Goal: Task Accomplishment & Management: Use online tool/utility

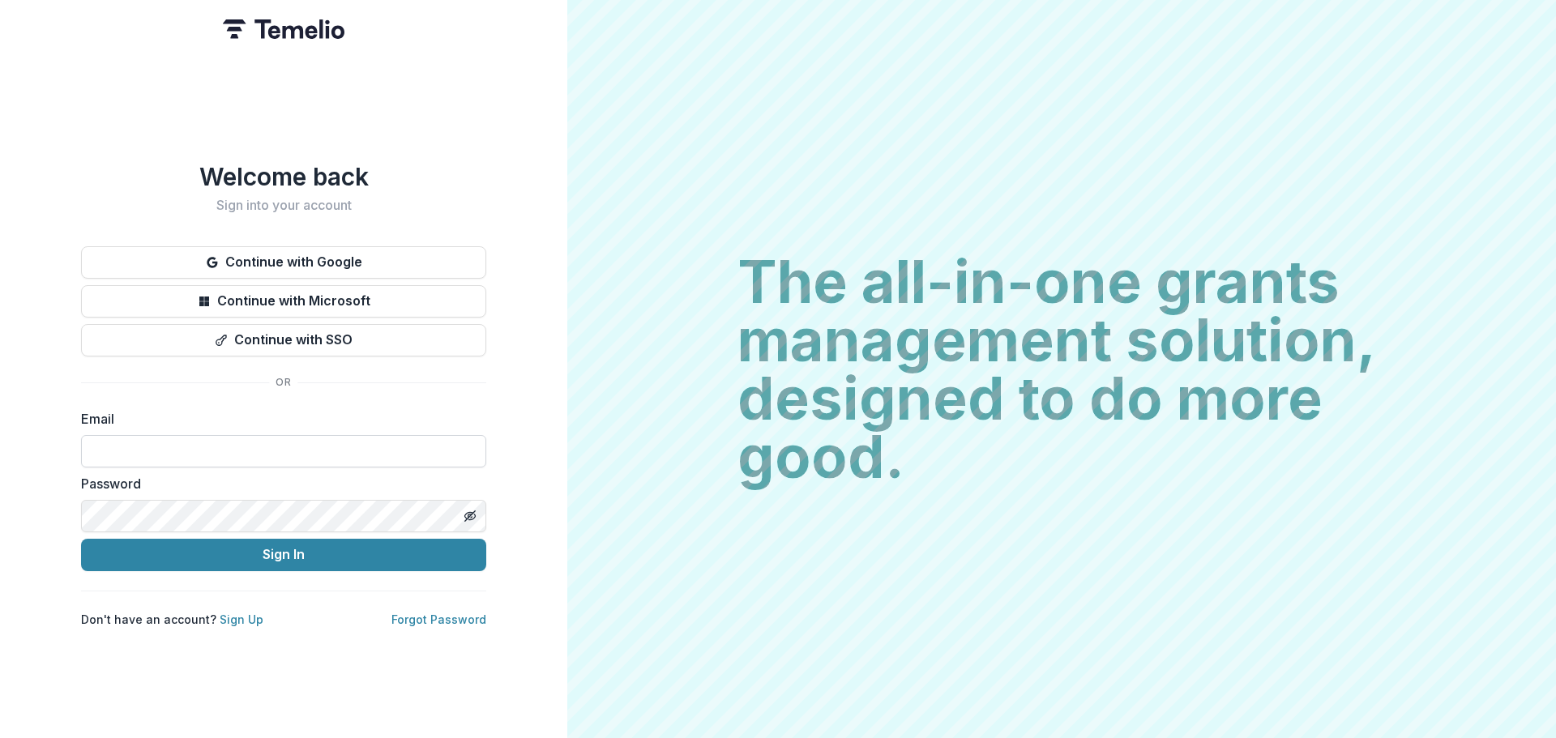
click at [187, 442] on input at bounding box center [283, 451] width 405 height 32
type input "**********"
click at [81, 539] on button "Sign In" at bounding box center [283, 555] width 405 height 32
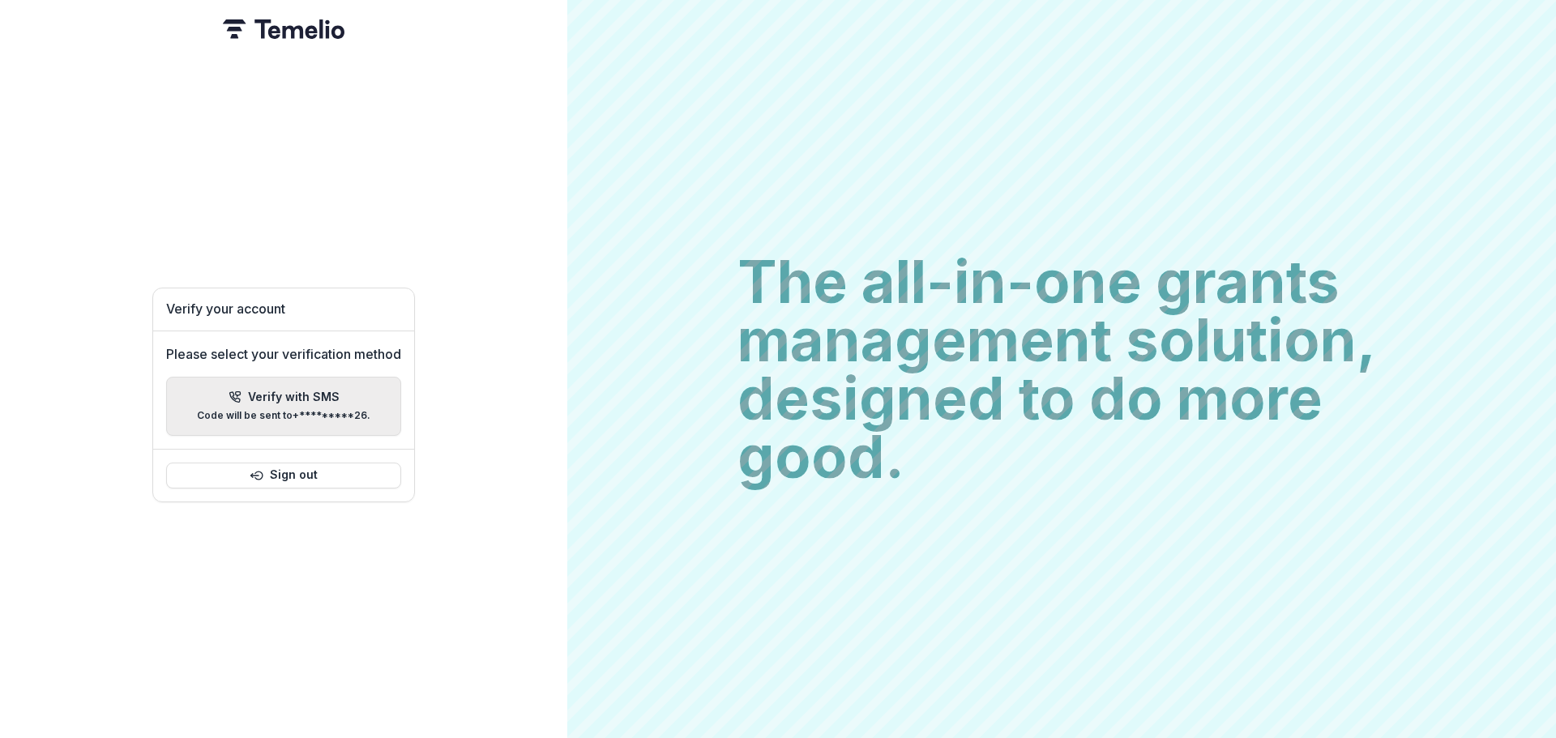
click at [299, 391] on p "Verify with SMS" at bounding box center [294, 398] width 92 height 14
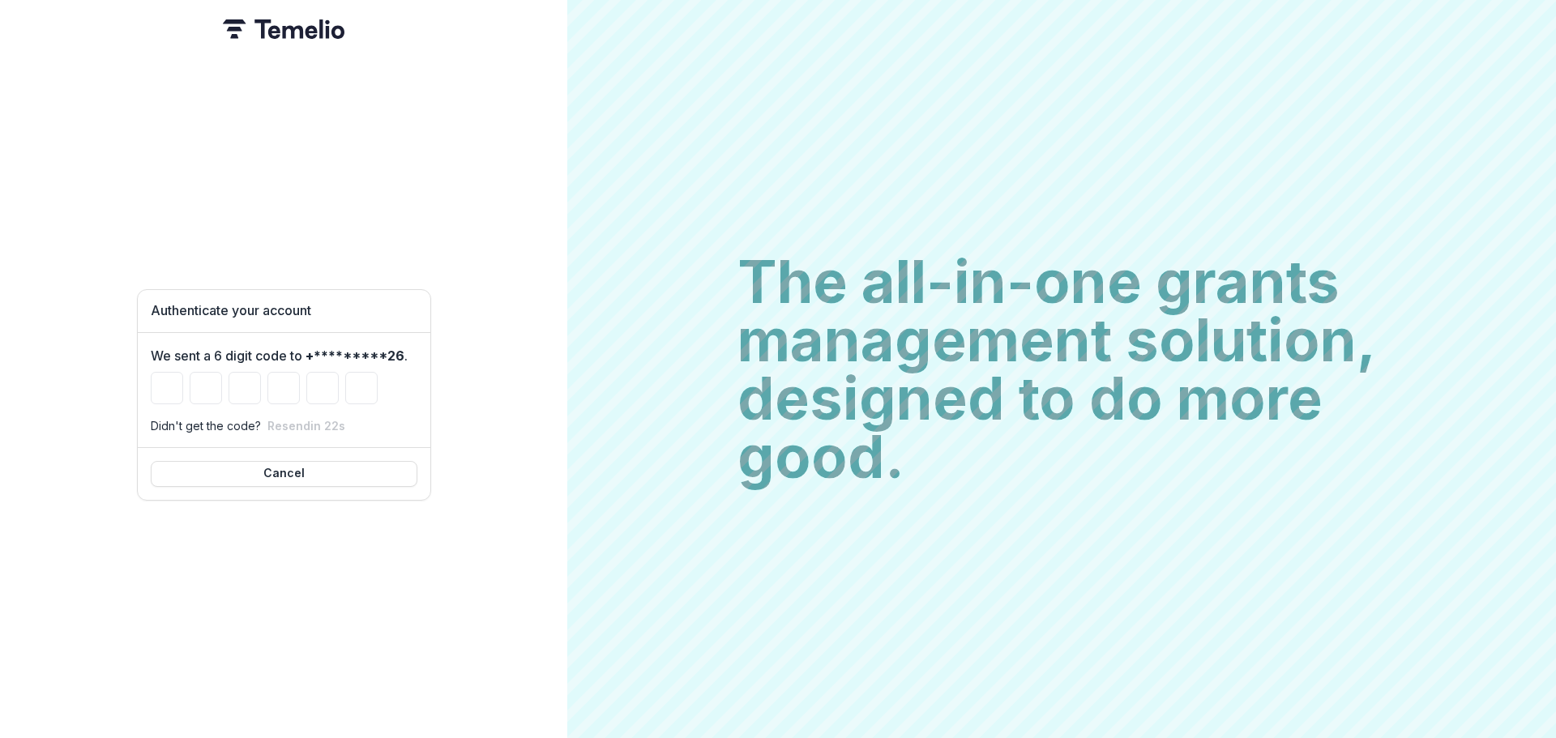
type input "*"
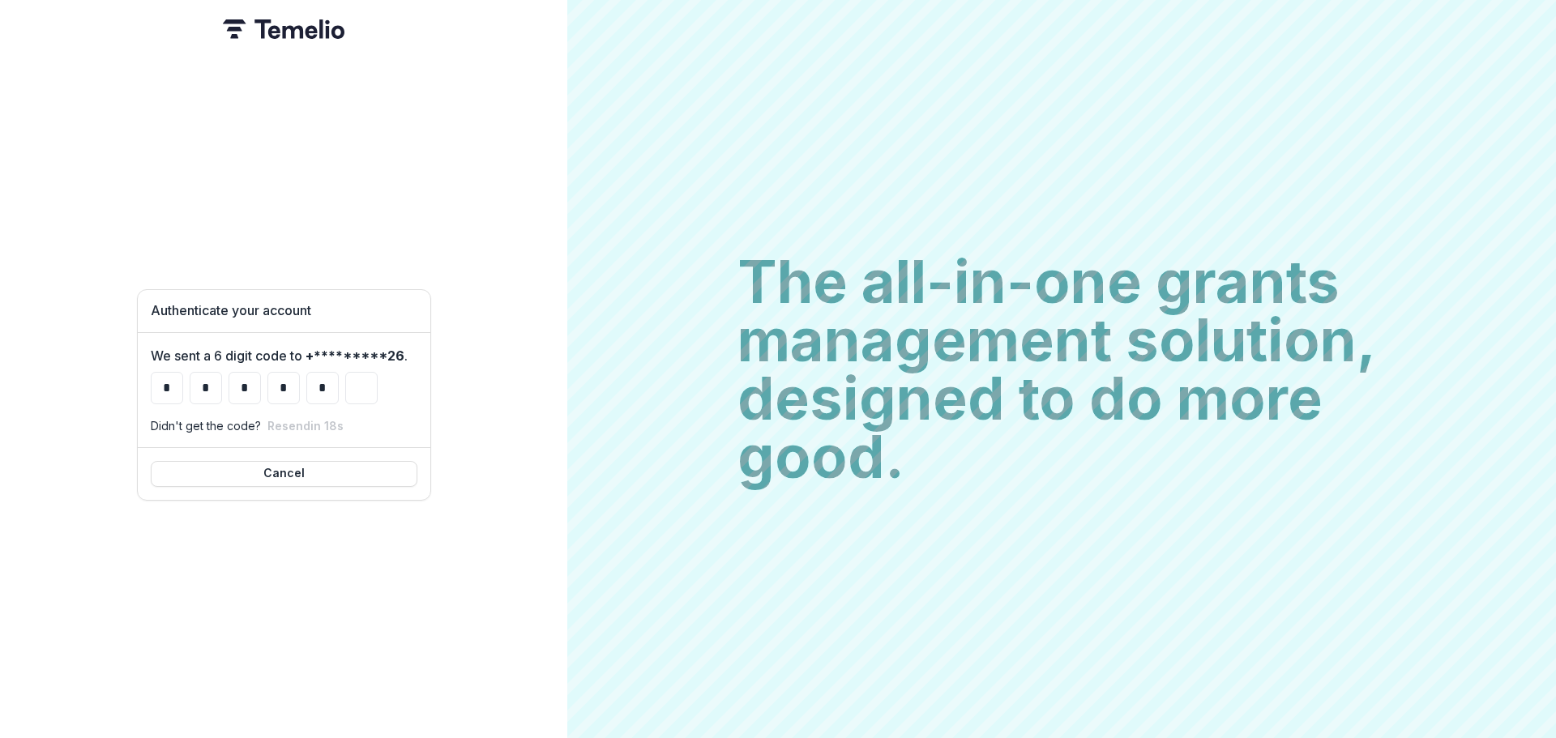
type input "*"
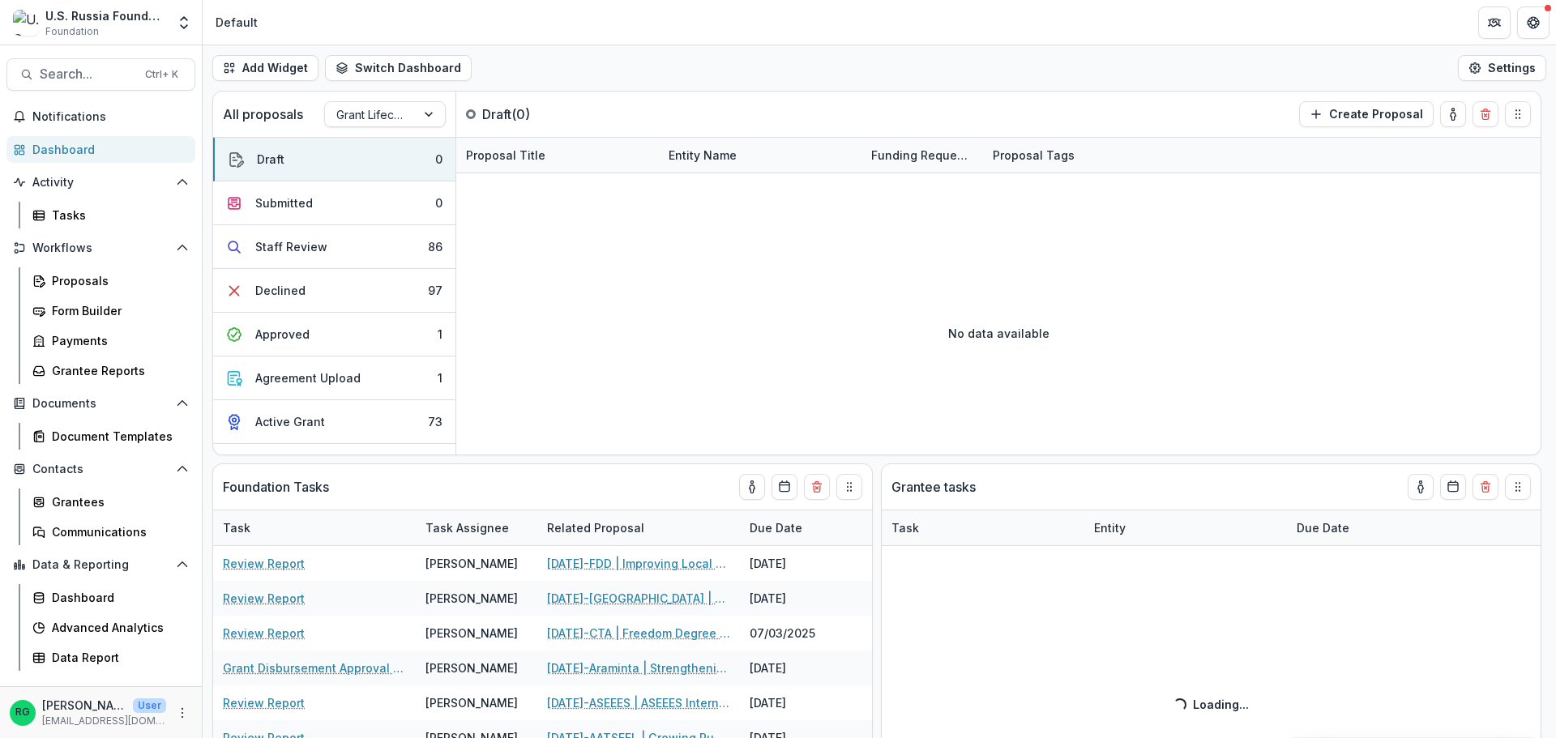
click at [69, 149] on div "Dashboard" at bounding box center [107, 149] width 150 height 17
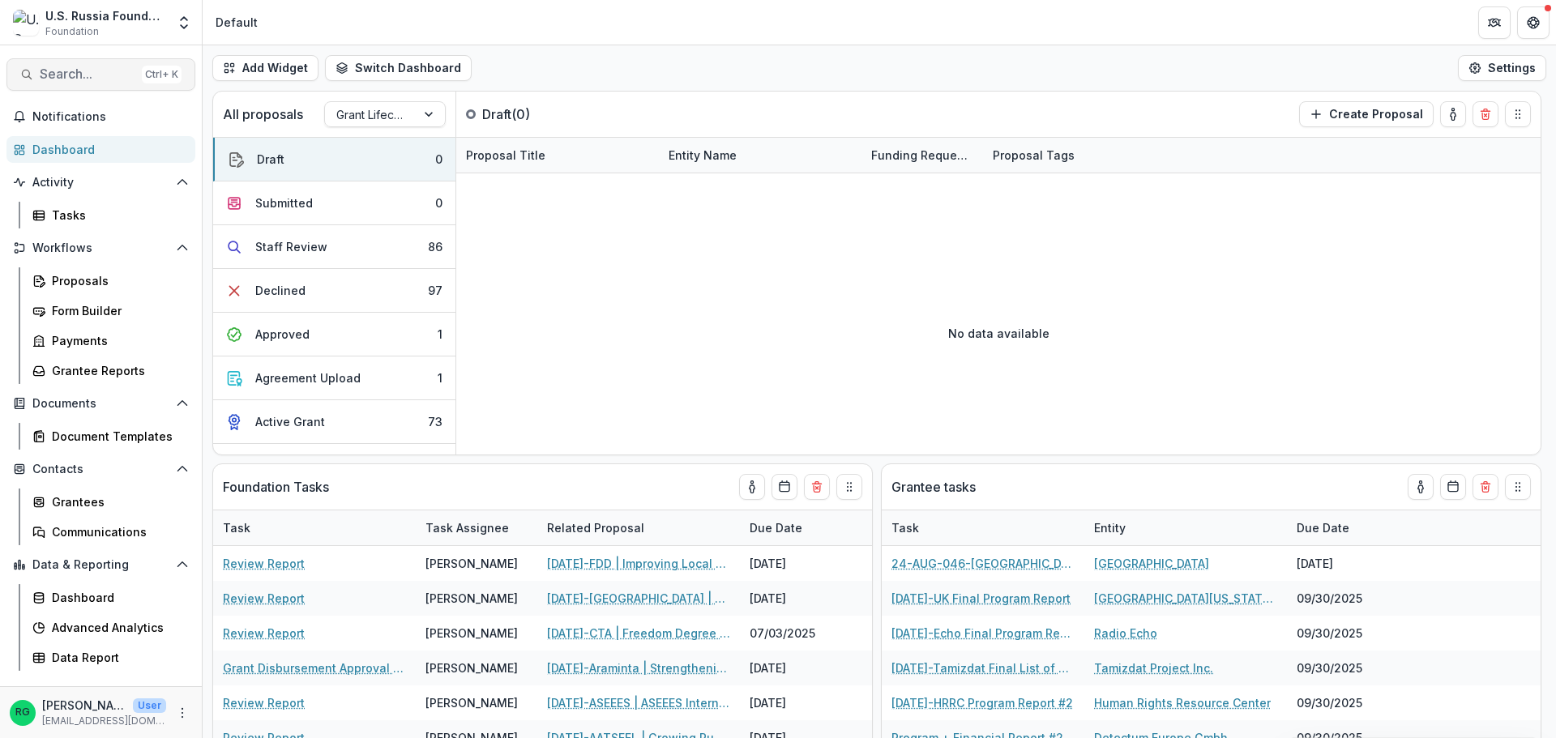
click at [81, 72] on span "Search..." at bounding box center [88, 73] width 96 height 15
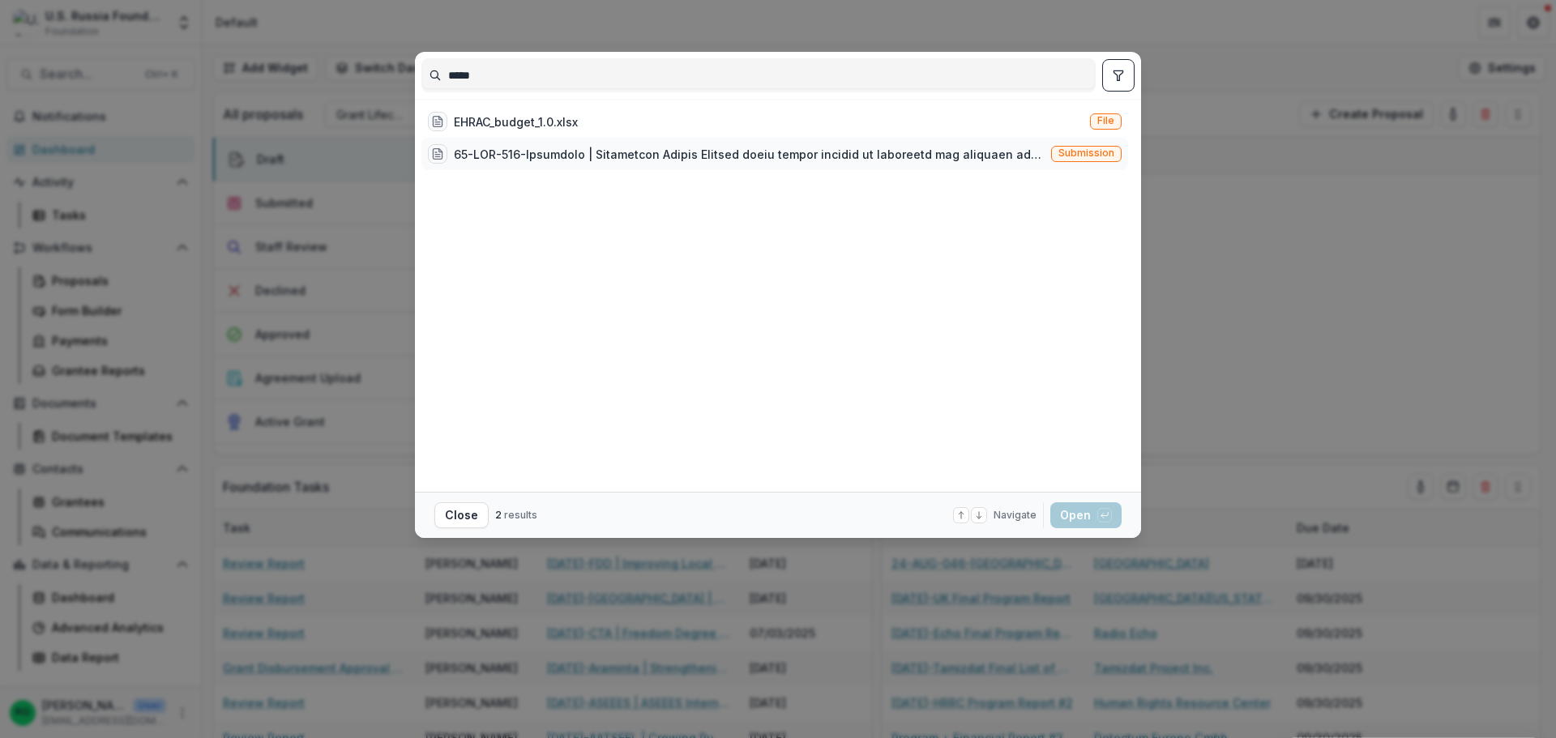
type input "*****"
click at [588, 156] on div at bounding box center [749, 154] width 591 height 17
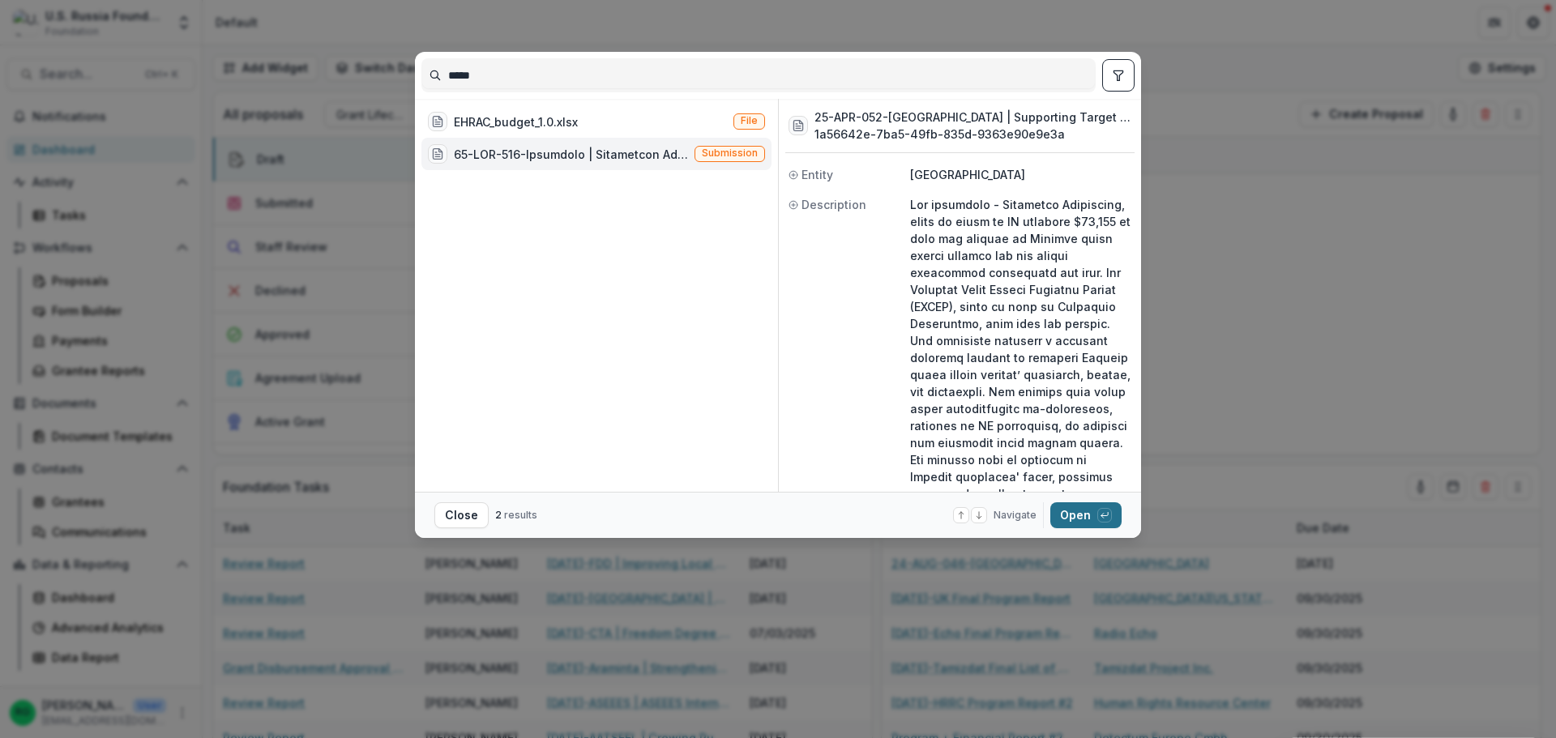
click at [1079, 517] on button "Open with enter key" at bounding box center [1085, 515] width 71 height 26
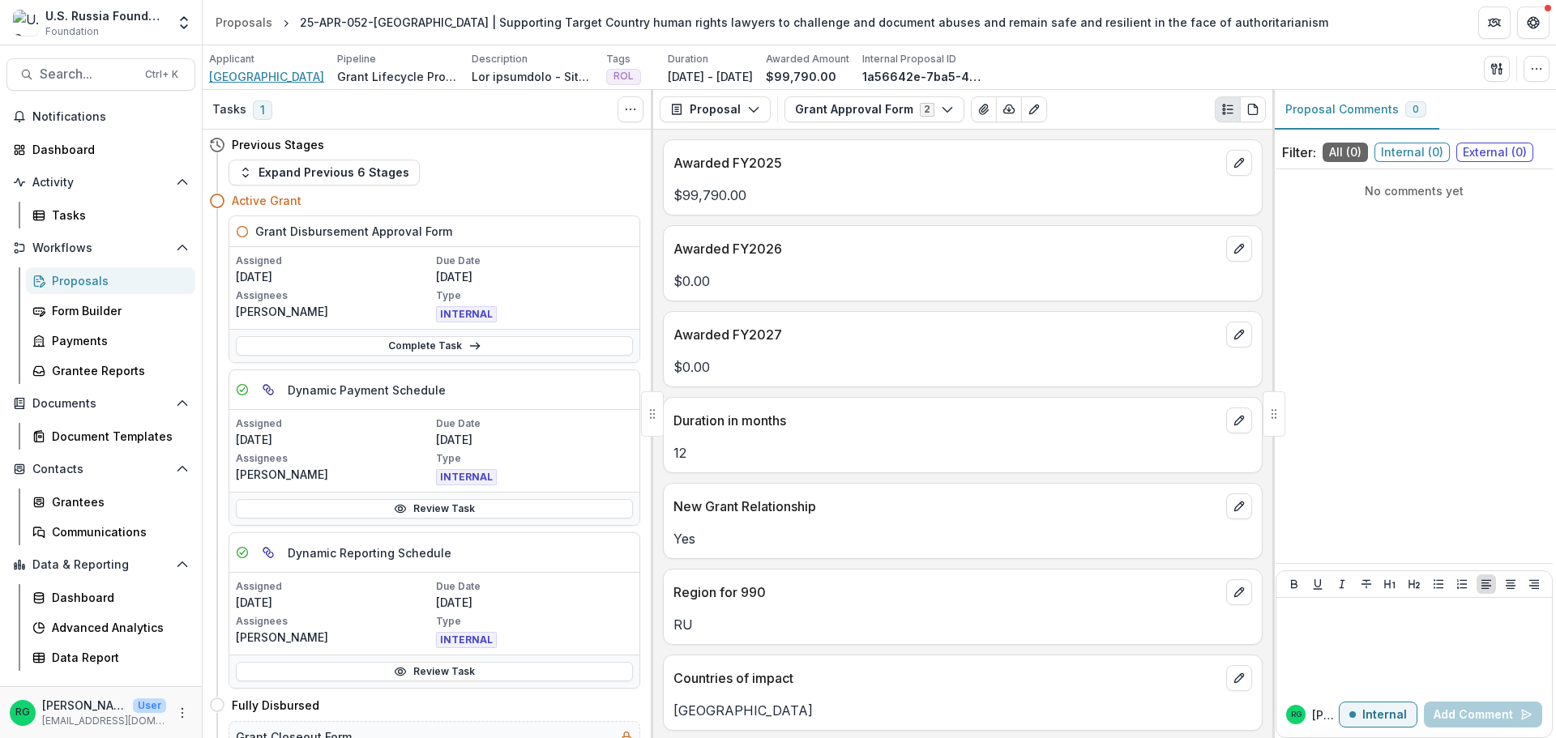
click at [272, 75] on span "[GEOGRAPHIC_DATA]" at bounding box center [266, 76] width 115 height 17
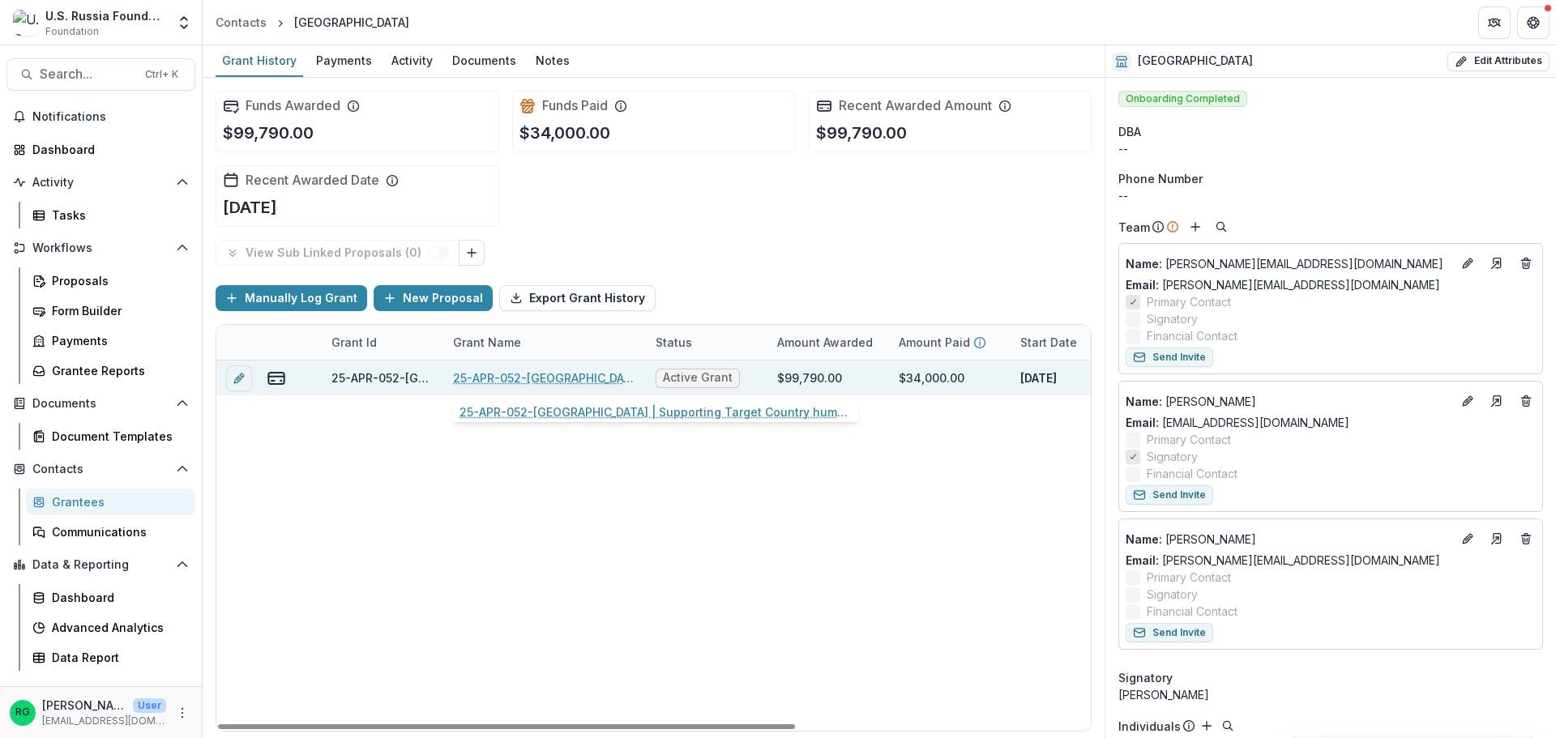
click at [505, 377] on link "25-APR-052-[GEOGRAPHIC_DATA] | Supporting Target Country human rights lawyers t…" at bounding box center [544, 377] width 183 height 17
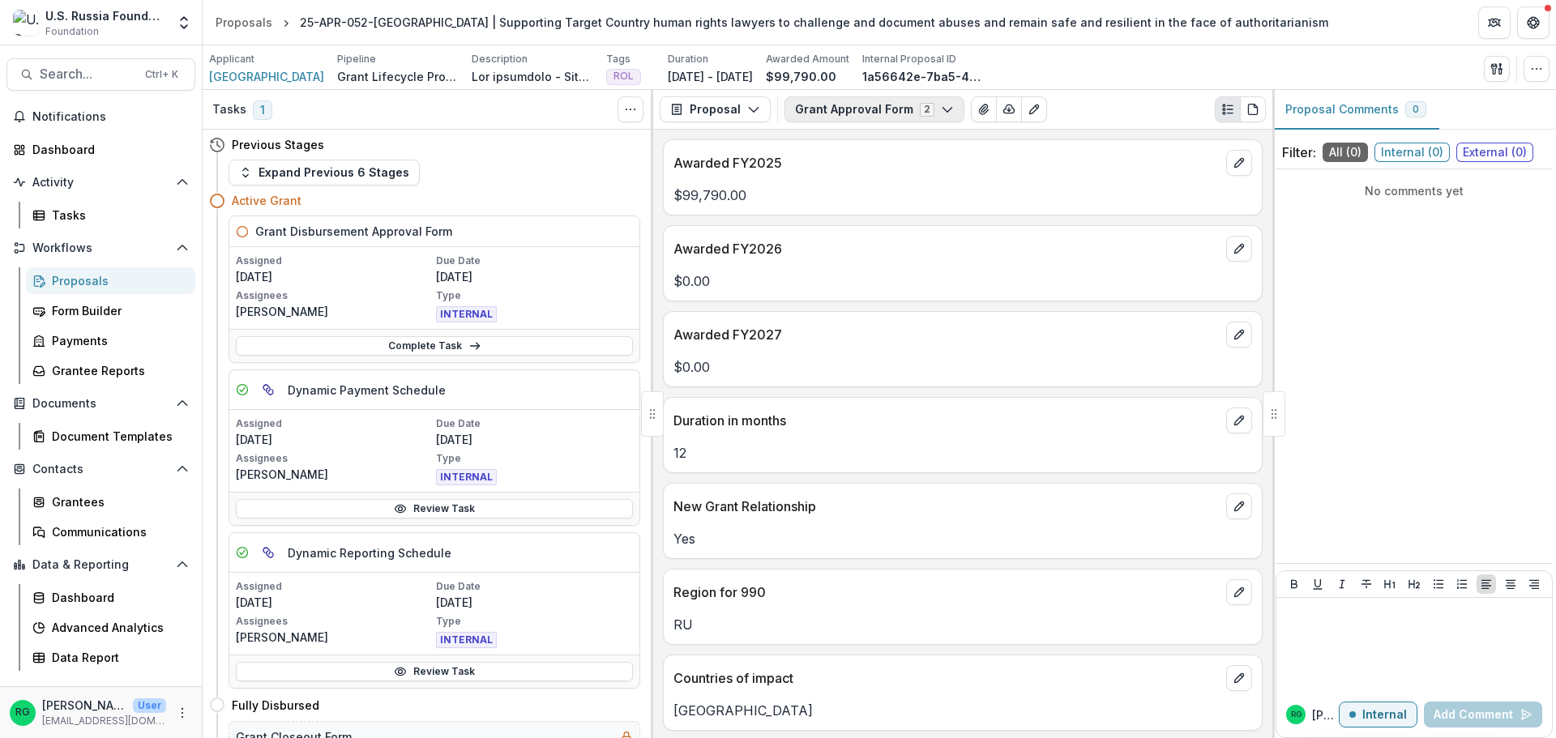
click at [943, 113] on icon "button" at bounding box center [947, 109] width 13 height 13
click at [749, 104] on icon "button" at bounding box center [753, 109] width 13 height 13
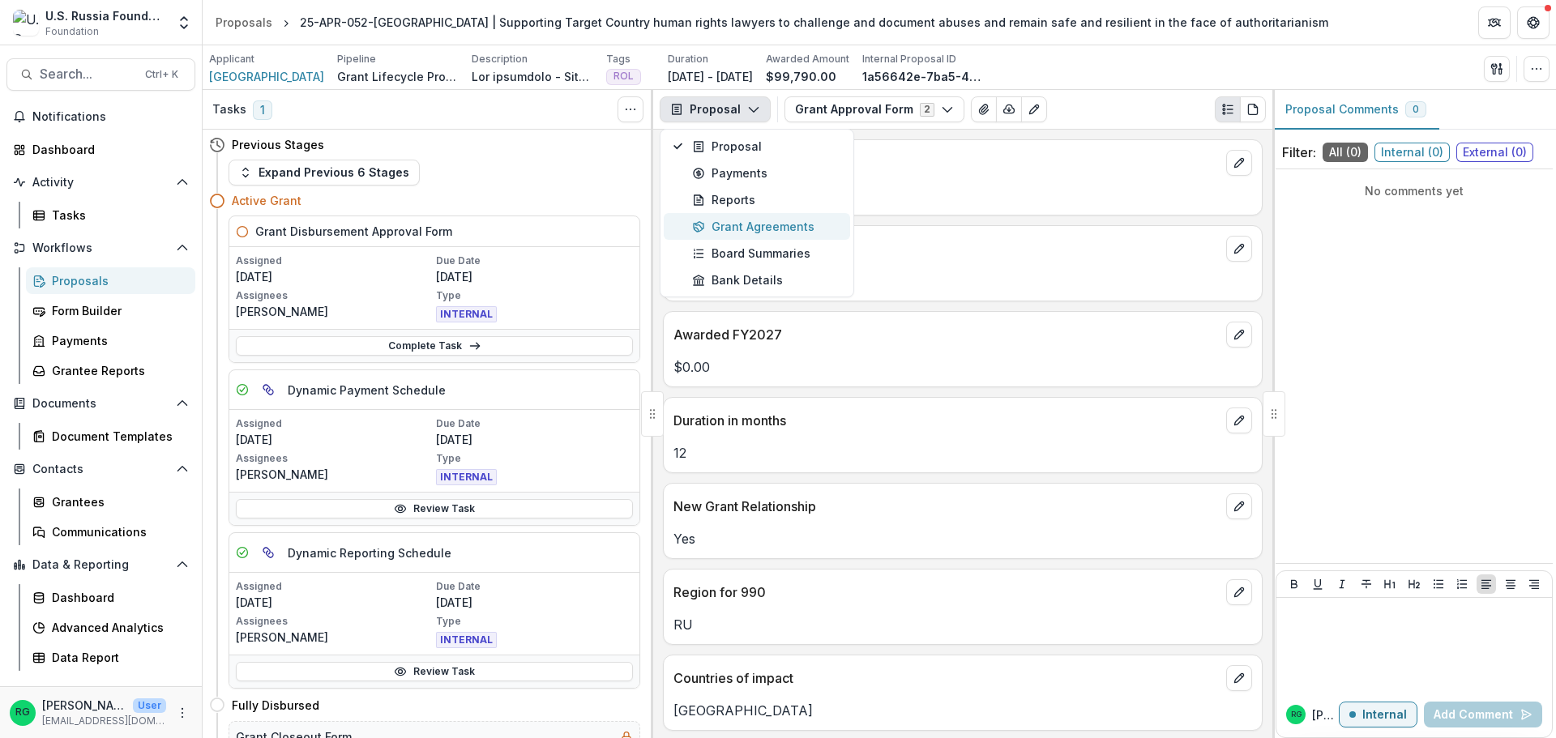
click at [754, 221] on div "Grant Agreements" at bounding box center [766, 226] width 148 height 17
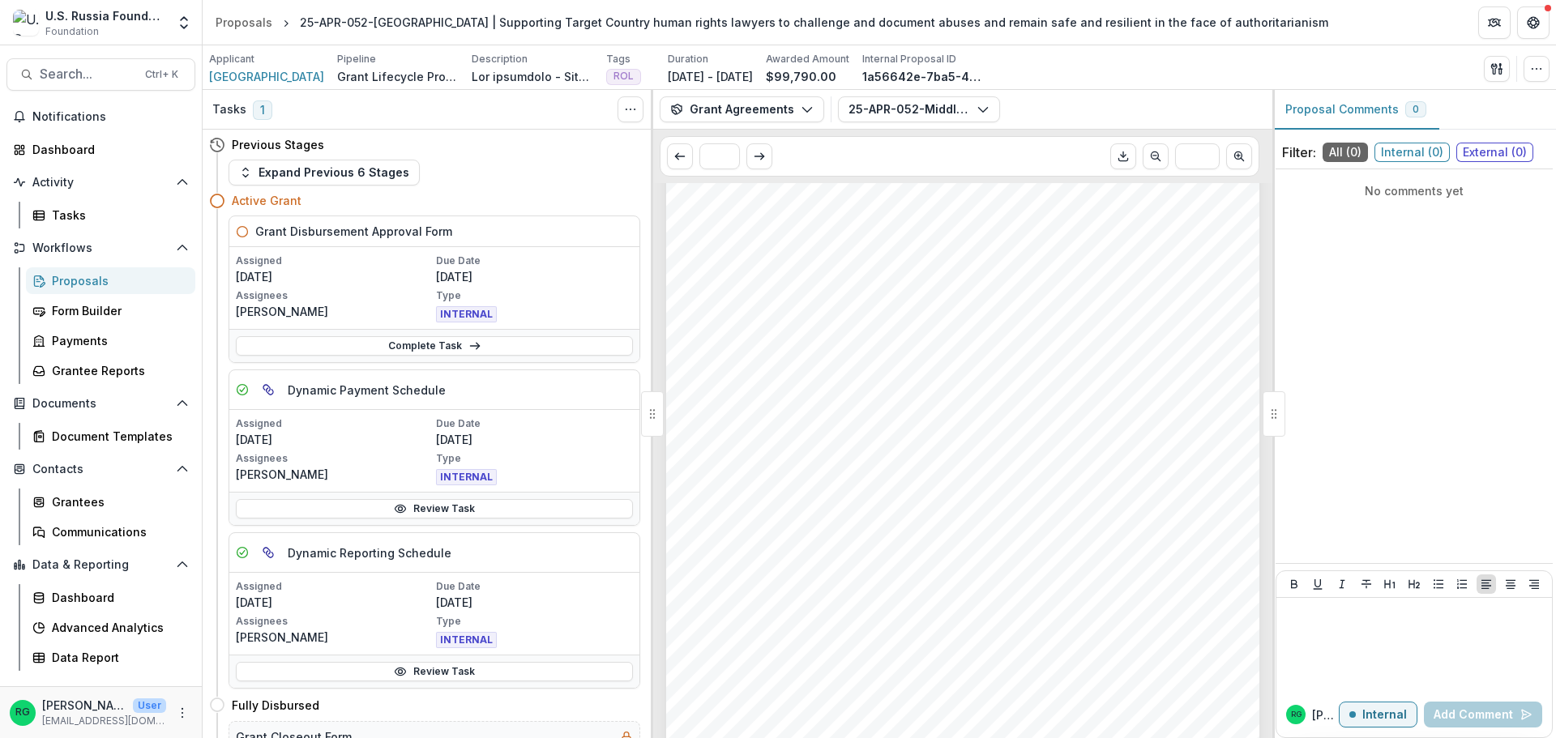
scroll to position [6309, 0]
click at [806, 112] on icon "button" at bounding box center [807, 109] width 13 height 13
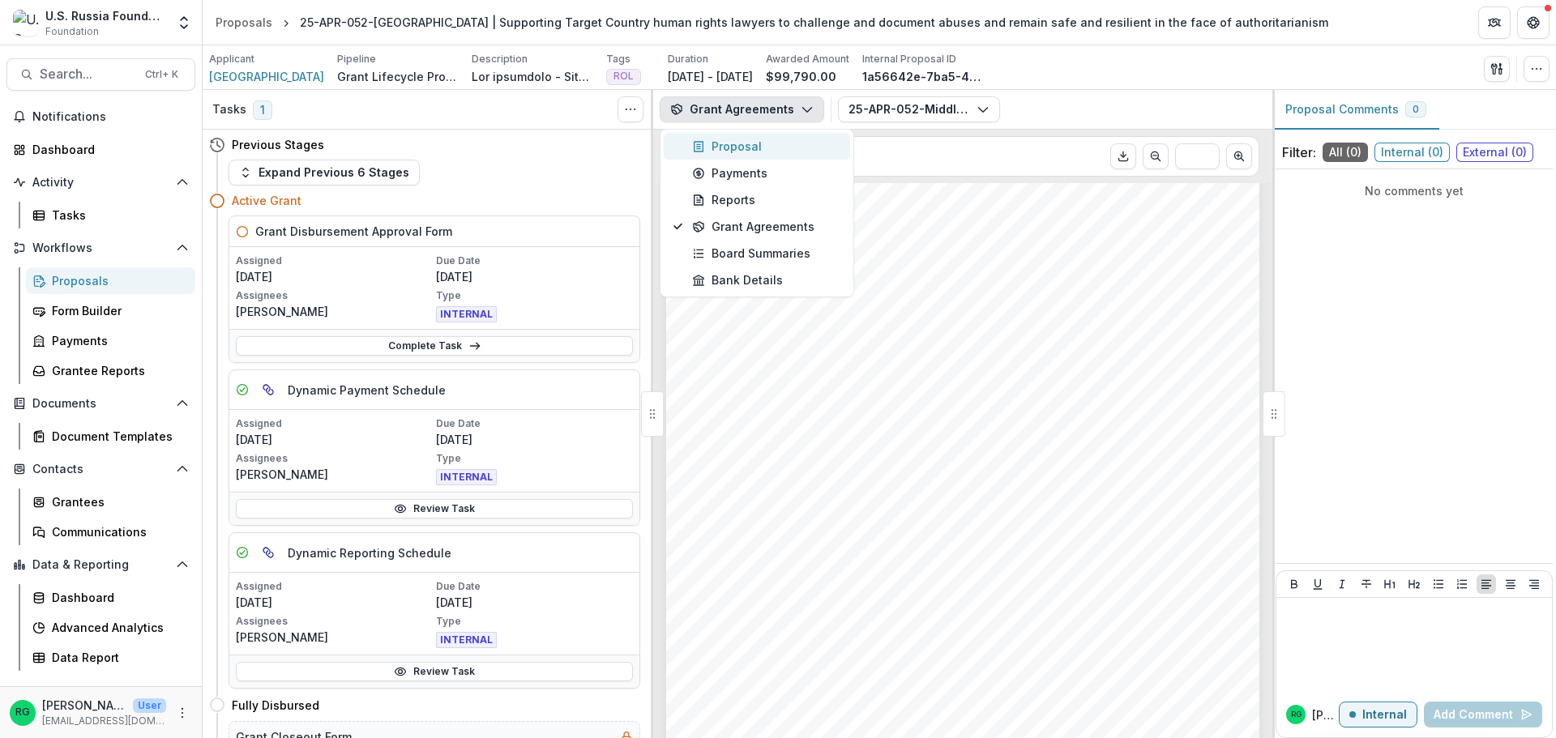
click at [742, 146] on div "Proposal" at bounding box center [766, 146] width 148 height 17
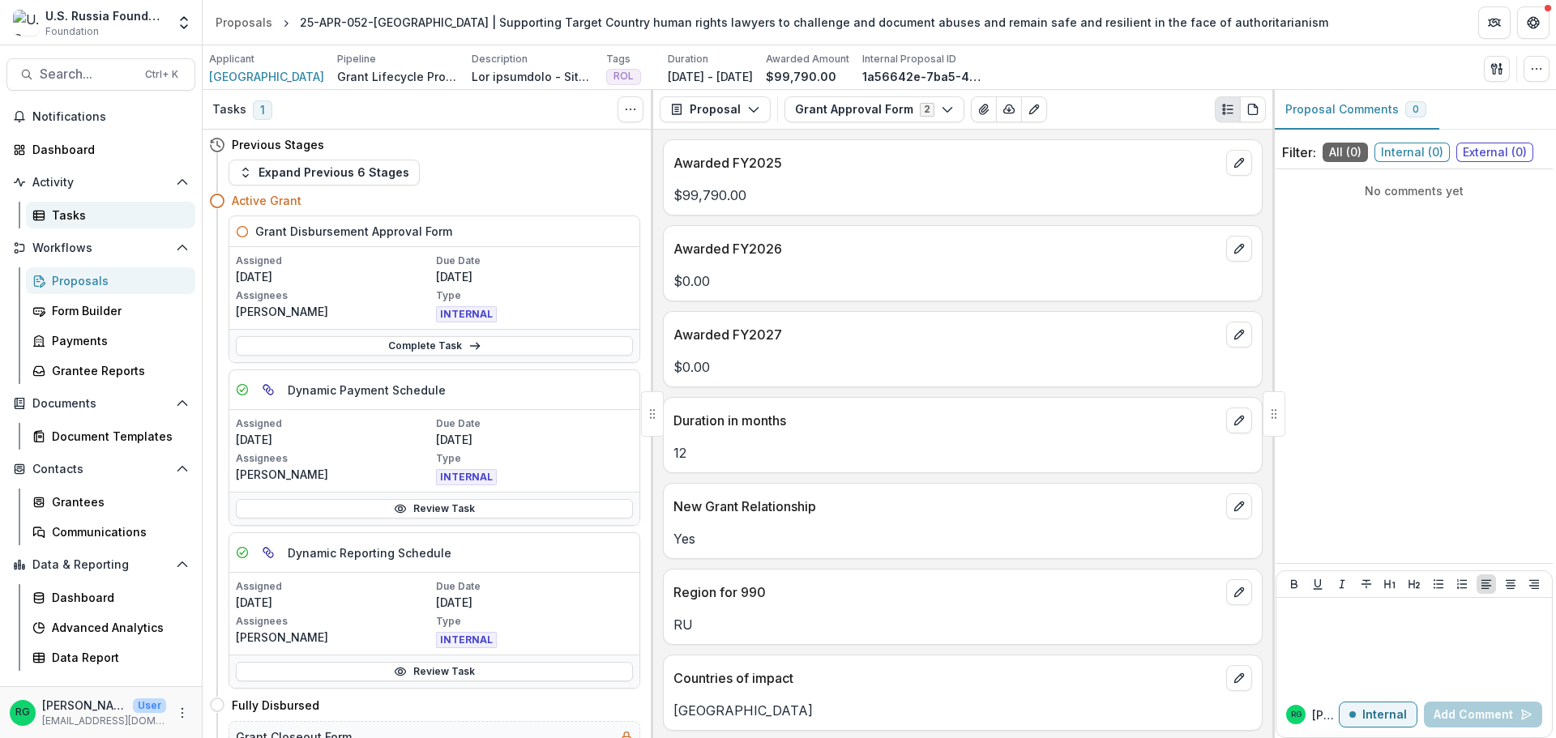
click at [79, 212] on div "Tasks" at bounding box center [117, 215] width 130 height 17
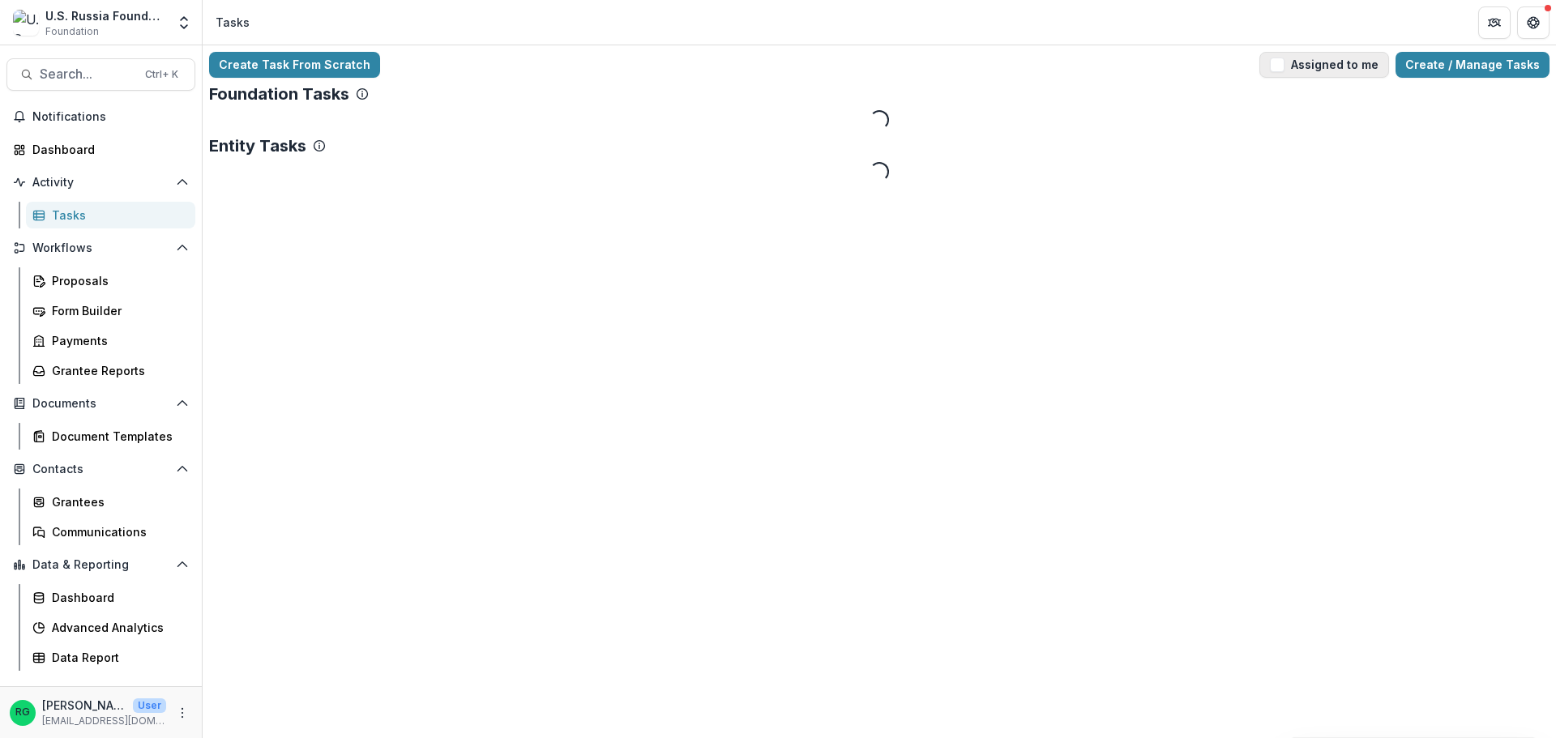
click at [1284, 70] on span "button" at bounding box center [1277, 65] width 15 height 15
